Goal: Transaction & Acquisition: Purchase product/service

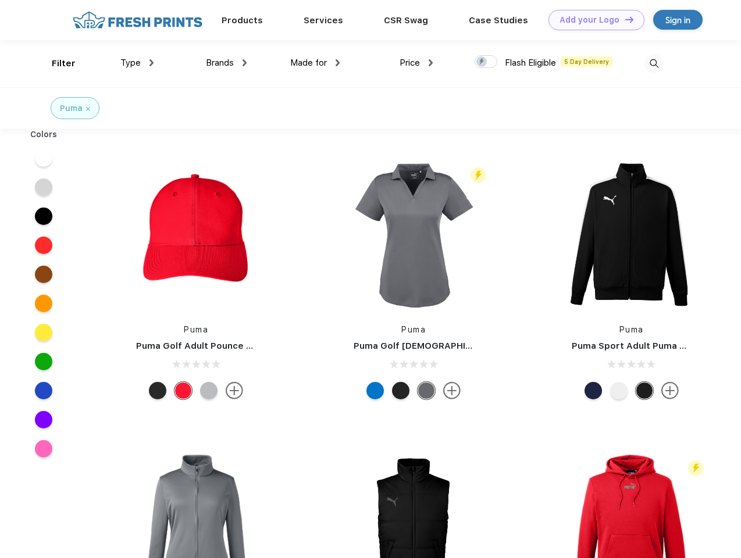
click at [592, 20] on link "Add your Logo Design Tool" at bounding box center [596, 20] width 96 height 20
click at [0, 0] on div "Design Tool" at bounding box center [0, 0] width 0 height 0
click at [624, 19] on link "Add your Logo Design Tool" at bounding box center [596, 20] width 96 height 20
click at [56, 63] on div "Filter" at bounding box center [64, 63] width 24 height 13
click at [137, 63] on span "Type" at bounding box center [130, 63] width 20 height 10
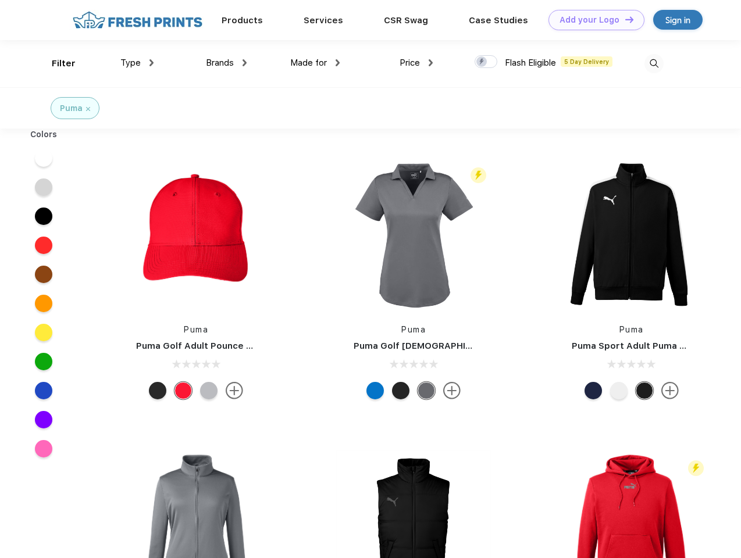
click at [226, 63] on span "Brands" at bounding box center [220, 63] width 28 height 10
click at [315, 63] on span "Made for" at bounding box center [308, 63] width 37 height 10
click at [416, 63] on span "Price" at bounding box center [410, 63] width 20 height 10
click at [486, 62] on div at bounding box center [486, 61] width 23 height 13
click at [482, 62] on input "checkbox" at bounding box center [479, 59] width 8 height 8
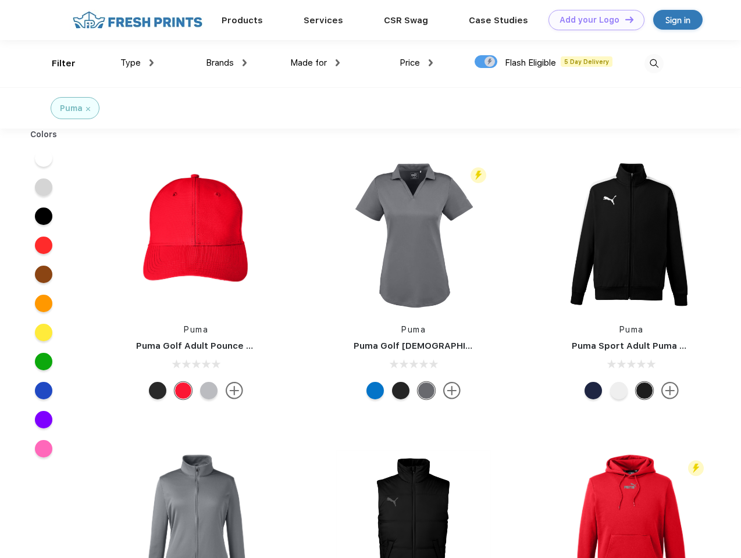
click at [654, 63] on img at bounding box center [653, 63] width 19 height 19
